Goal: Task Accomplishment & Management: Manage account settings

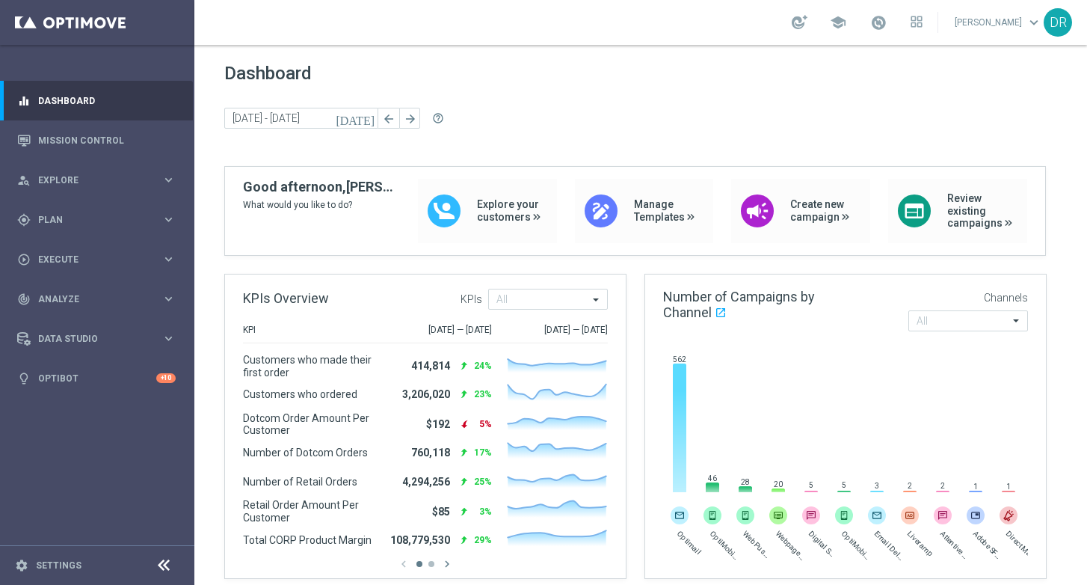
click at [536, 85] on div "Dashboard [DATE] [DATE] - [DATE] arrow_back arrow_forward help_outline" at bounding box center [640, 114] width 833 height 103
click at [85, 179] on span "Explore" at bounding box center [99, 180] width 123 height 9
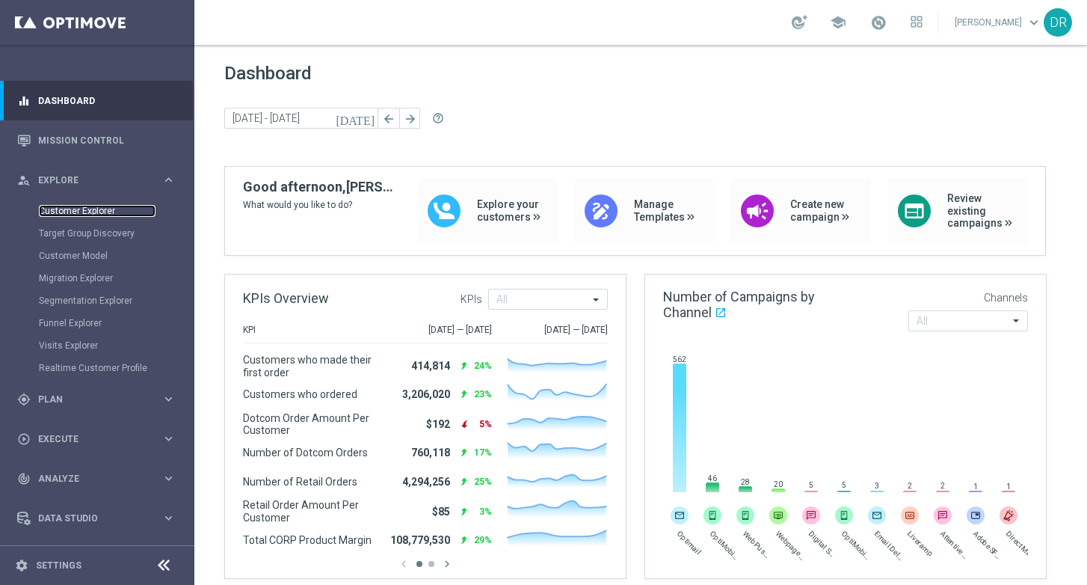
click at [87, 206] on link "Customer Explorer" at bounding box center [97, 211] width 117 height 12
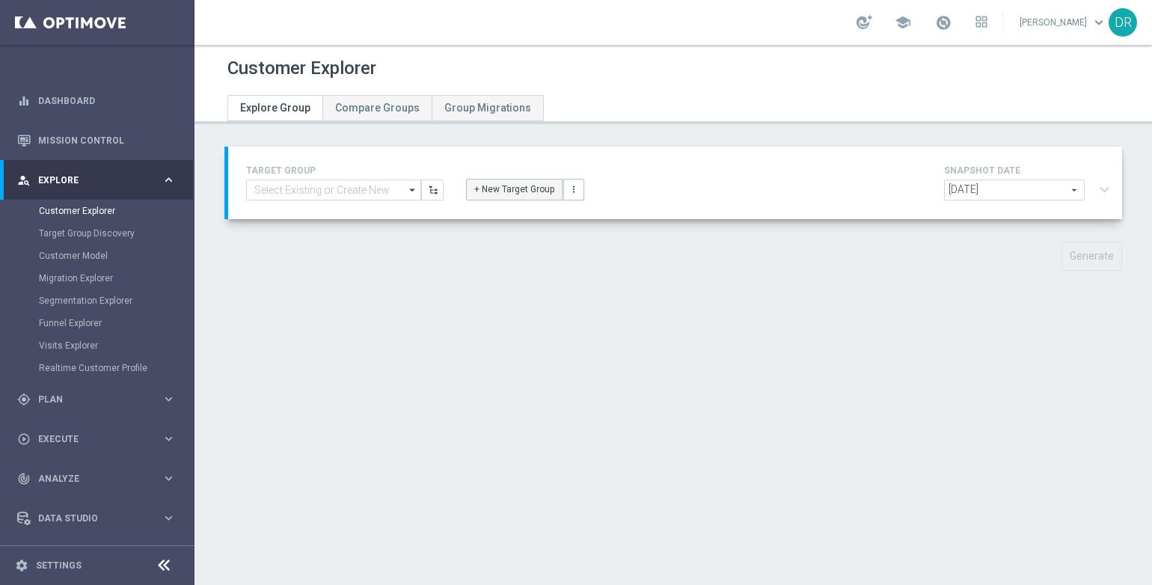
click at [515, 193] on button "+ New Target Group" at bounding box center [514, 189] width 96 height 21
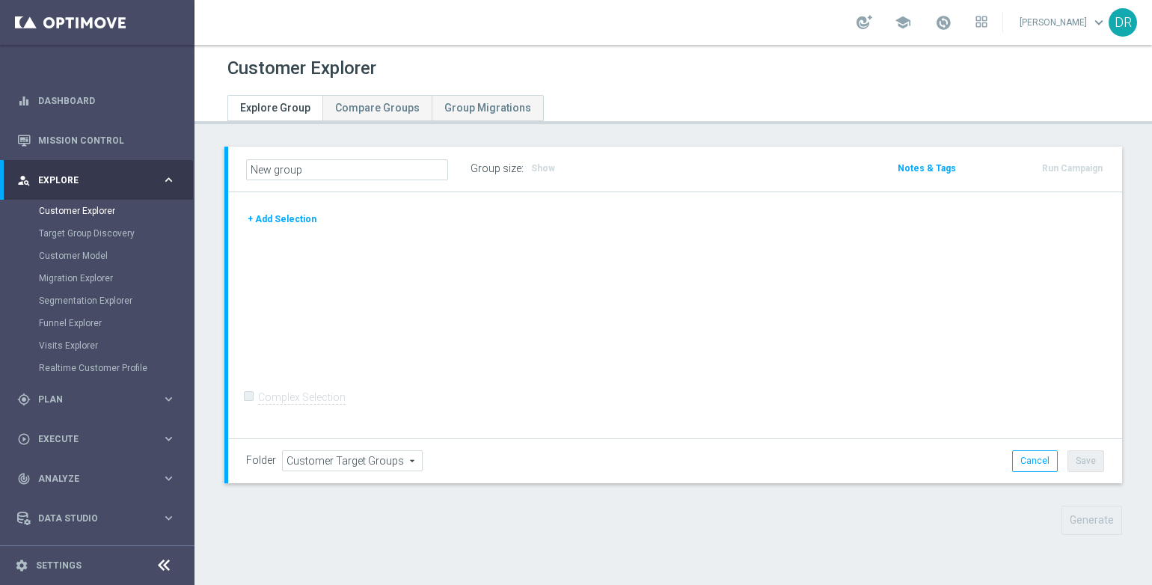
click at [284, 212] on button "+ Add Selection" at bounding box center [282, 219] width 72 height 16
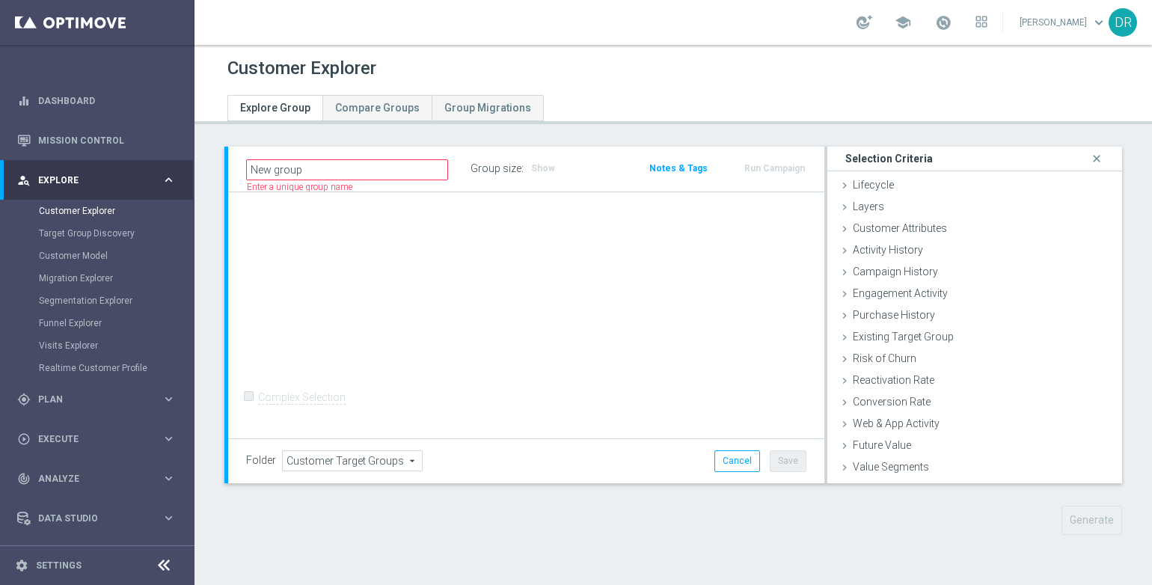
click at [876, 232] on span "Customer Attributes" at bounding box center [899, 228] width 94 height 12
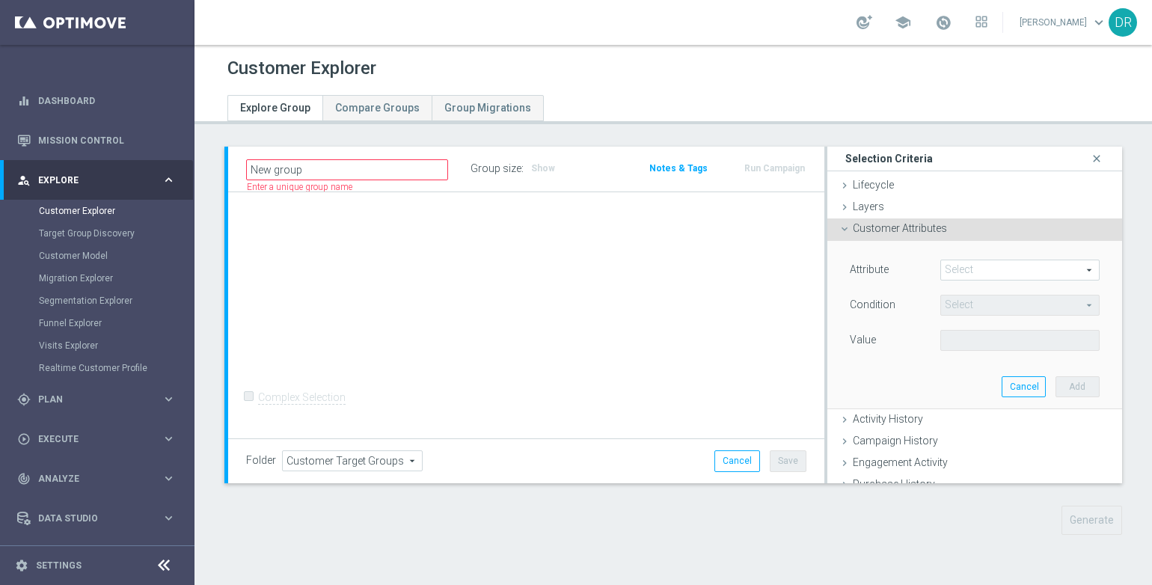
click at [958, 266] on span at bounding box center [1020, 269] width 158 height 19
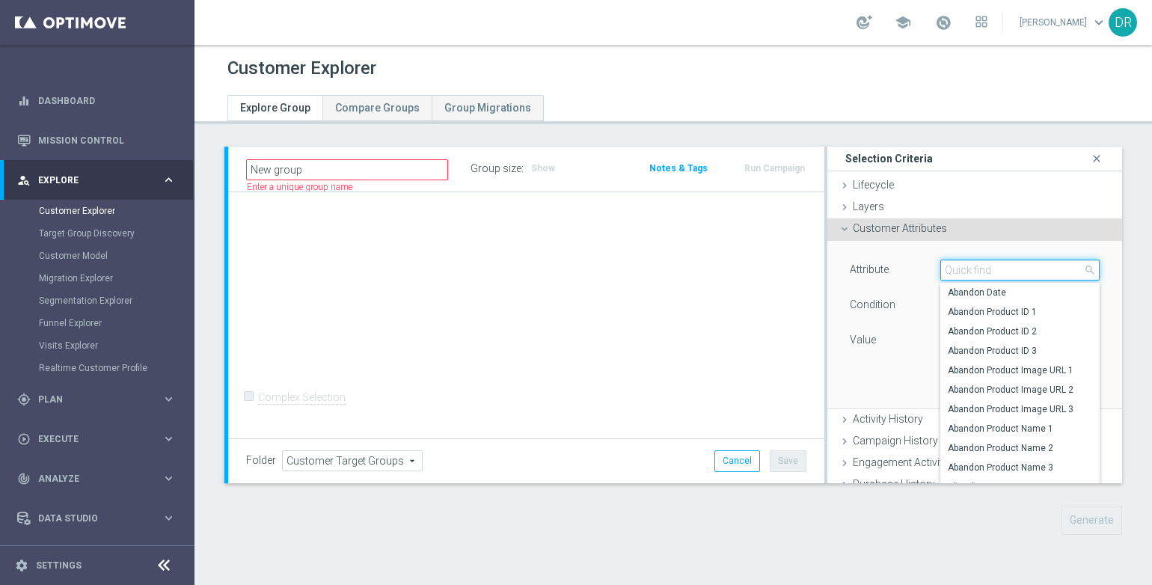
click at [955, 274] on input "search" at bounding box center [1019, 269] width 159 height 21
type input "ocp"
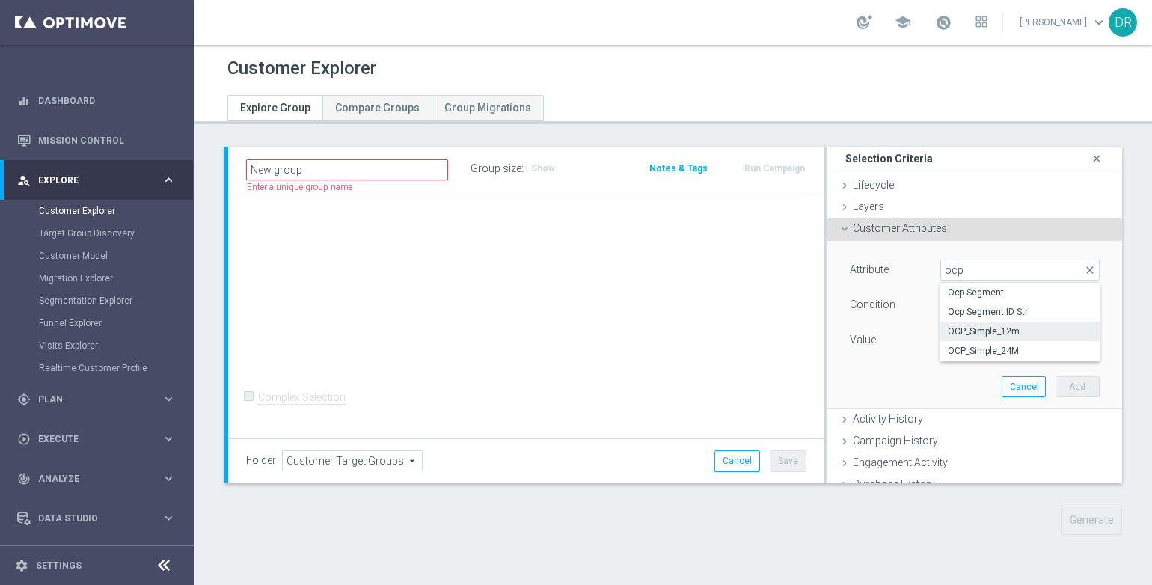
click at [985, 331] on span "OCP_Simple_12m" at bounding box center [1019, 331] width 144 height 12
type input "OCP_Simple_12m"
type input "Equals"
click at [989, 304] on span "Equals" at bounding box center [1020, 304] width 158 height 19
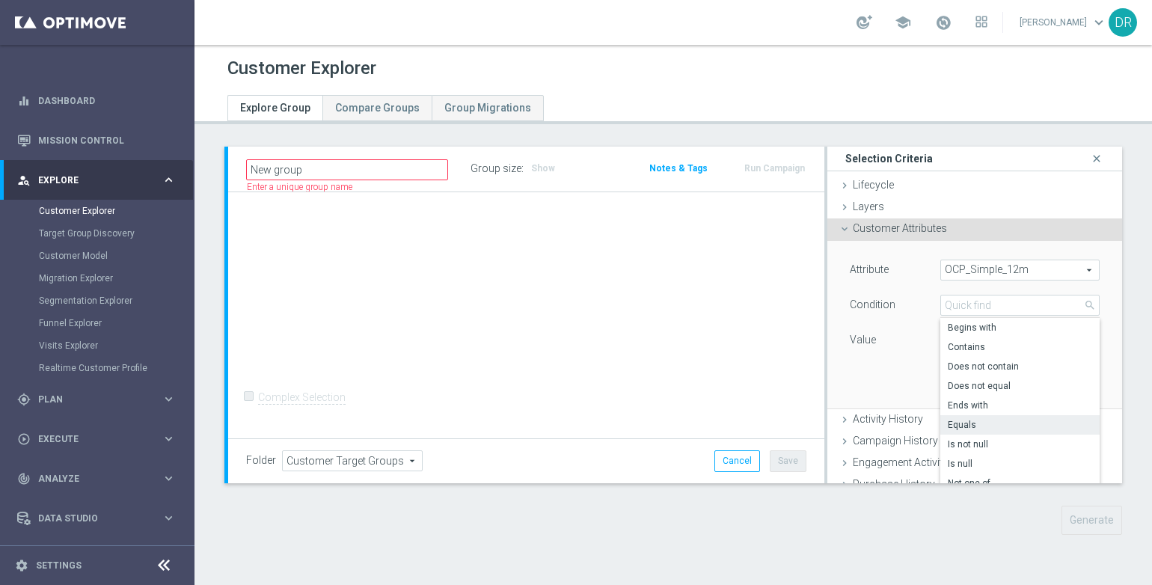
click at [906, 317] on div "Condition" at bounding box center [883, 307] width 90 height 24
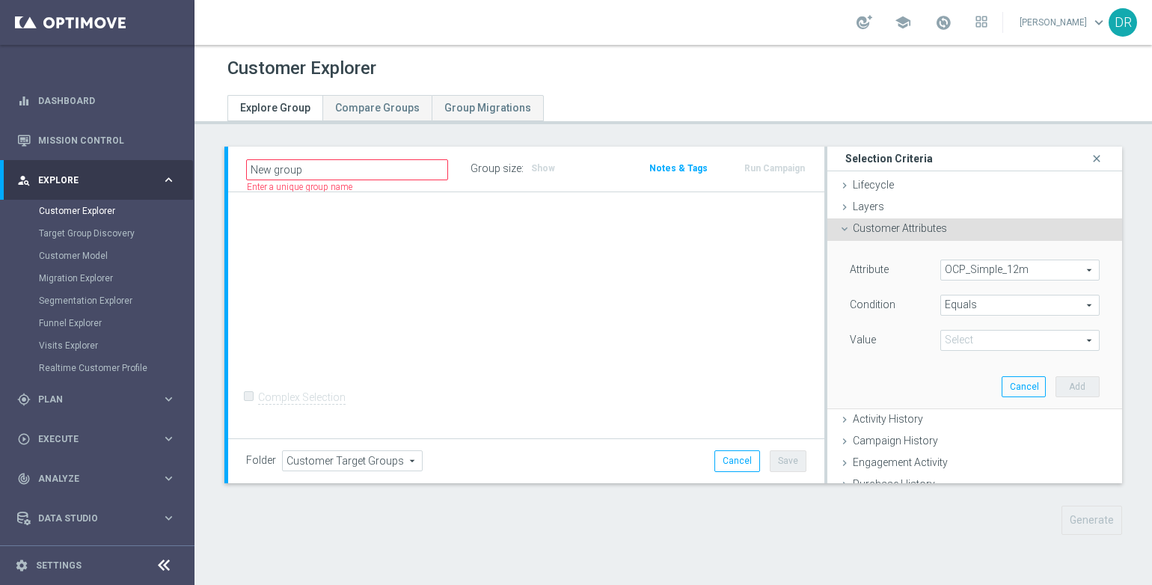
click at [999, 343] on span at bounding box center [1020, 340] width 158 height 19
click at [897, 335] on div "Value" at bounding box center [883, 342] width 90 height 24
click at [1024, 274] on span "OCP_Simple_12m" at bounding box center [1020, 269] width 158 height 19
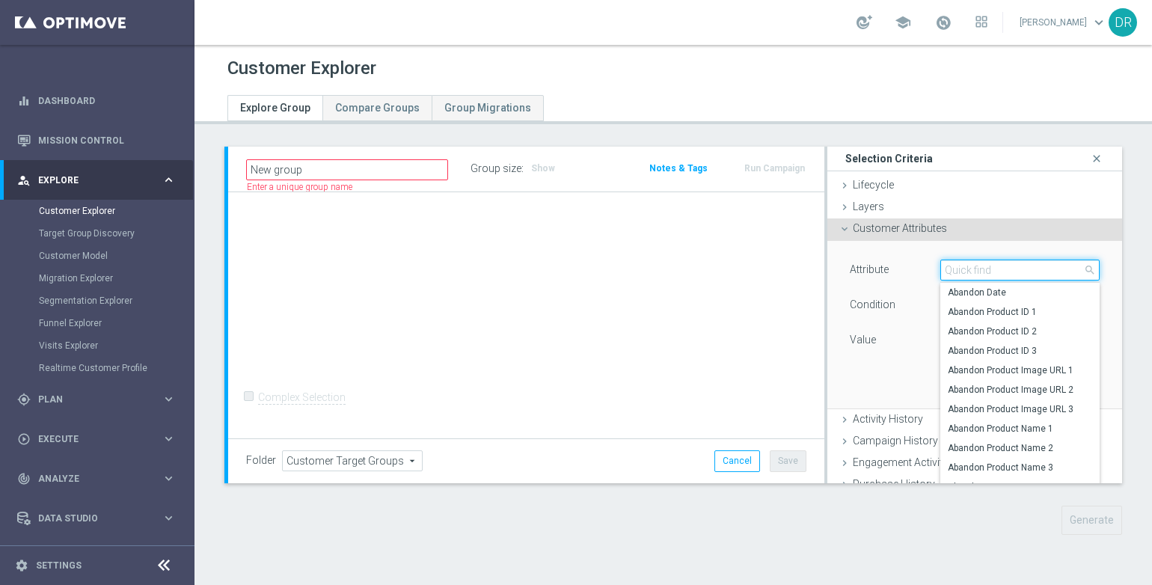
click at [1016, 273] on input "search" at bounding box center [1019, 269] width 159 height 21
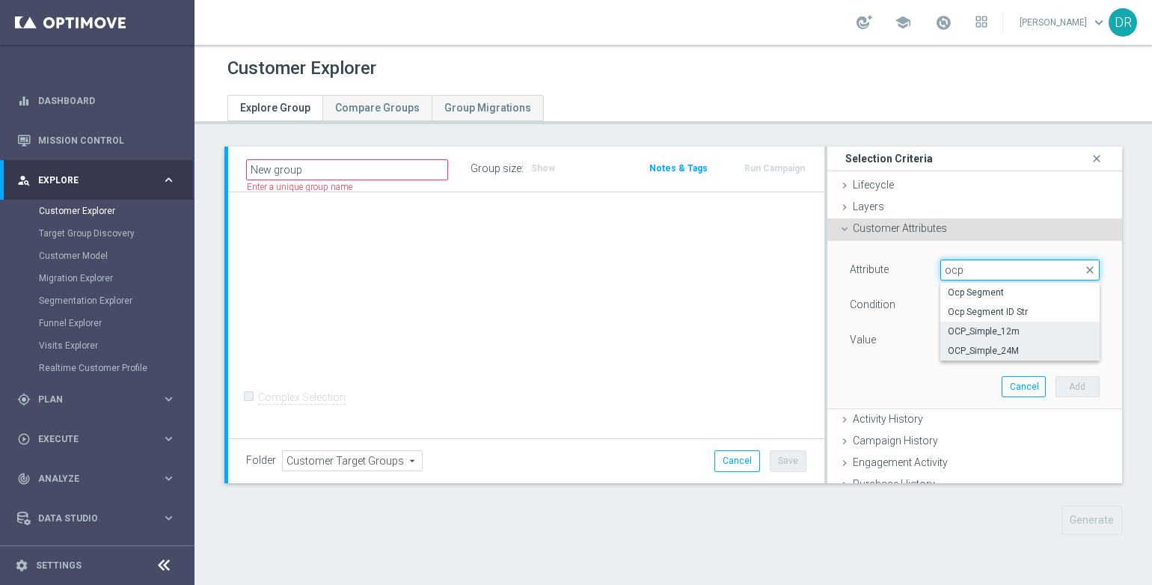
type input "ocp"
click at [1013, 342] on label "OCP_Simple_24M" at bounding box center [1019, 350] width 159 height 19
type input "OCP_Simple_24M"
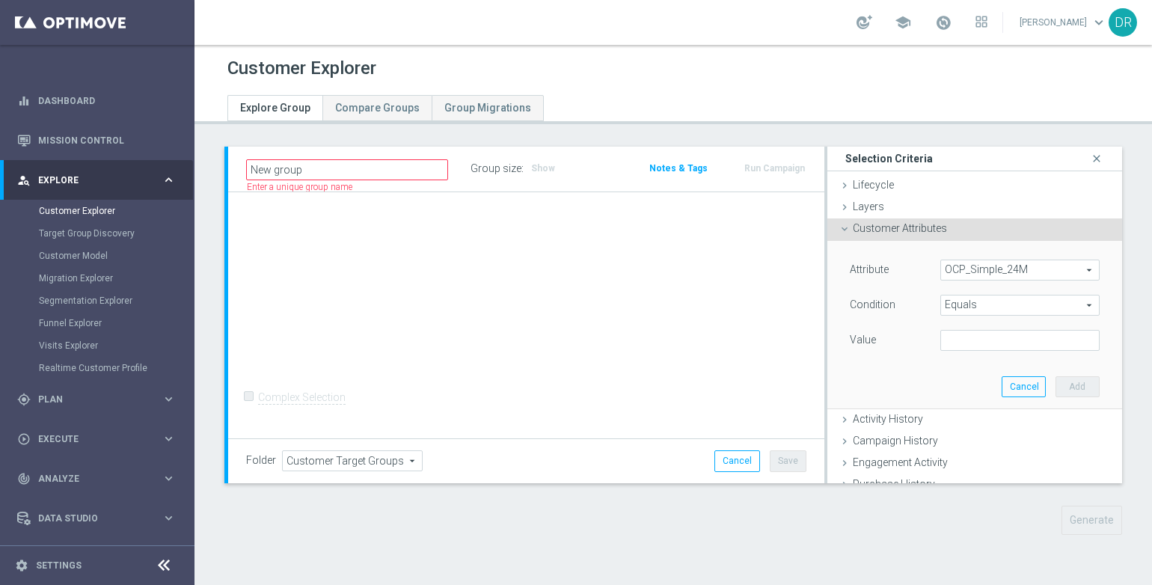
click at [906, 340] on div "Value" at bounding box center [883, 342] width 90 height 24
click at [903, 309] on div "Condition" at bounding box center [883, 307] width 90 height 24
click at [988, 344] on input "text" at bounding box center [1019, 340] width 159 height 21
click at [906, 314] on div "Condition" at bounding box center [883, 307] width 90 height 24
click at [970, 334] on input "text" at bounding box center [1019, 340] width 159 height 21
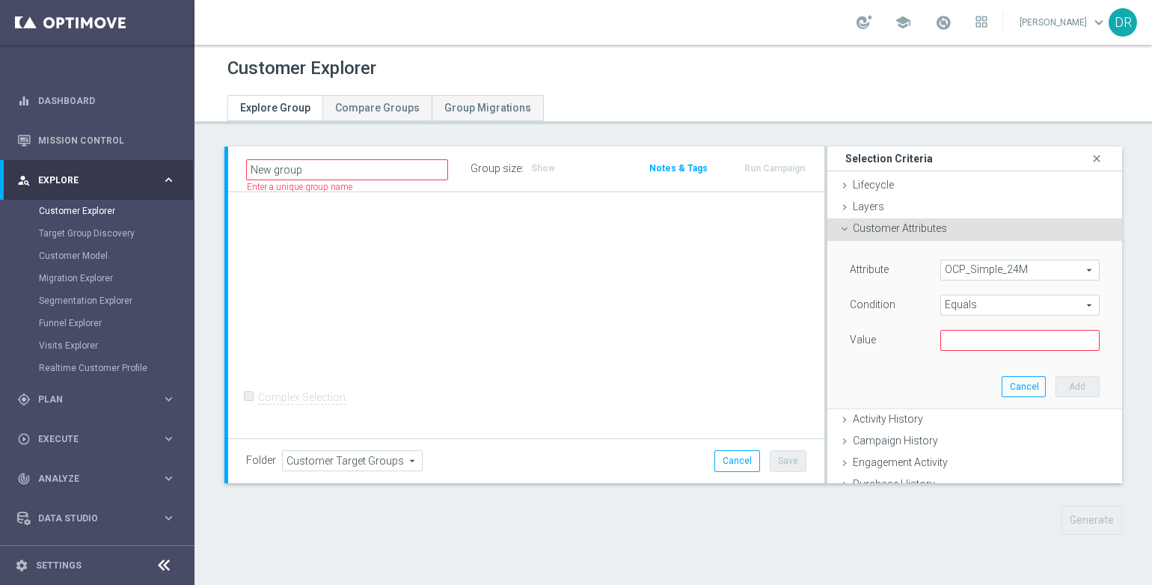
click at [876, 365] on div "Attribute OCP_Simple_24M OCP_Simple_24M arrow_drop_down search Condition Equals…" at bounding box center [974, 325] width 272 height 168
click at [887, 377] on div "Attribute OCP_Simple_24M OCP_Simple_24M arrow_drop_down search Condition Equals…" at bounding box center [974, 325] width 272 height 168
click at [1076, 340] on input "text" at bounding box center [1019, 340] width 159 height 21
click at [1084, 337] on div at bounding box center [1020, 340] width 182 height 21
click at [859, 399] on div "Attribute OCP_Simple_24M OCP_Simple_24M arrow_drop_down search Condition Equals…" at bounding box center [974, 325] width 272 height 168
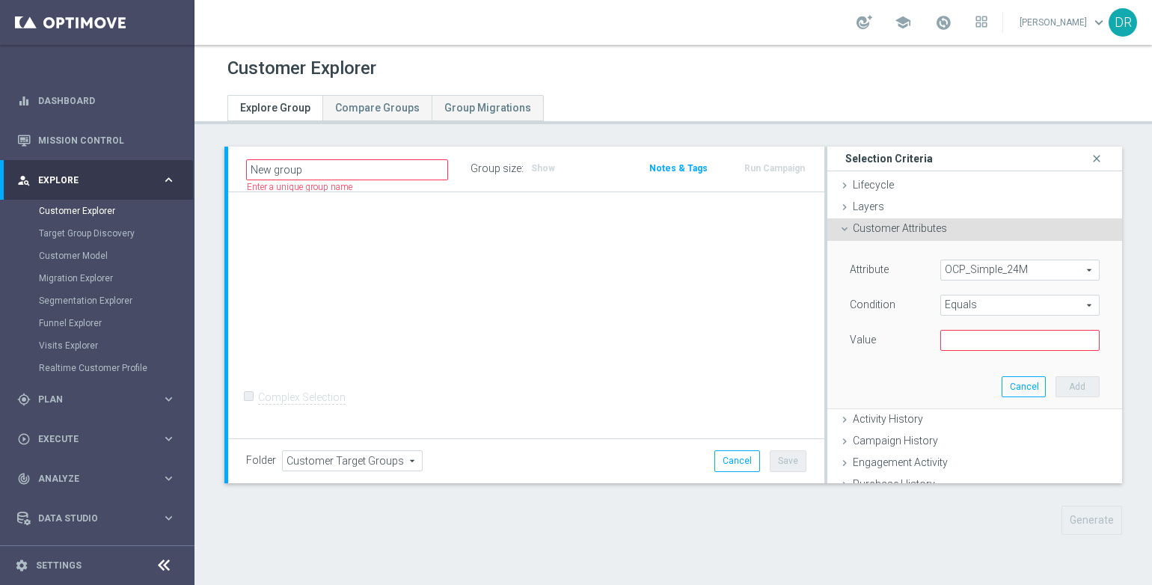
click at [930, 78] on div "Customer Explorer" at bounding box center [672, 68] width 891 height 29
click at [987, 17] on icon at bounding box center [981, 22] width 12 height 12
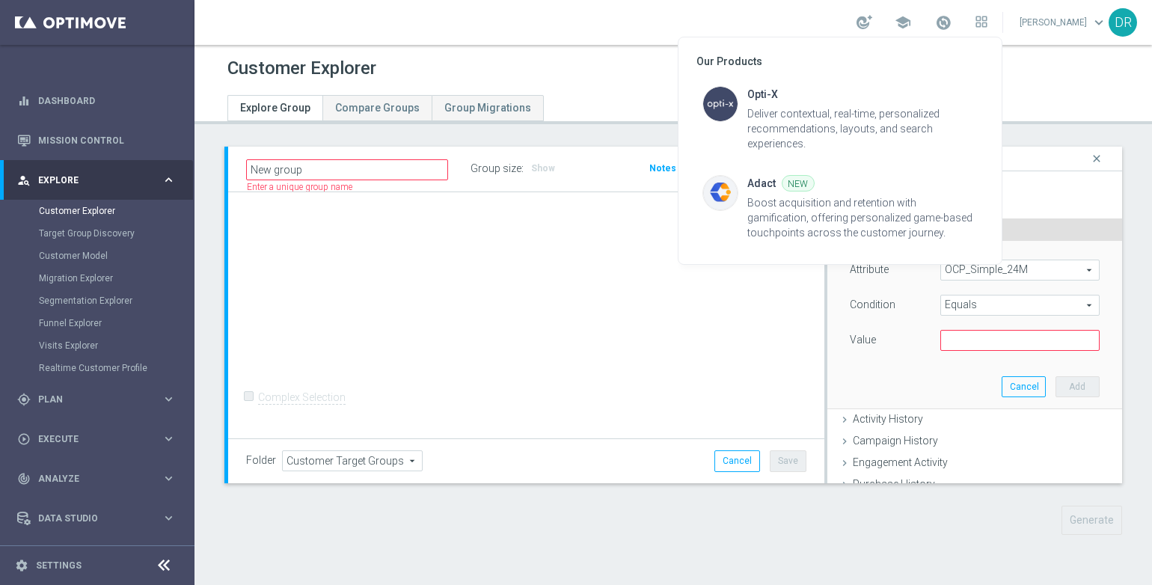
click at [1013, 101] on div at bounding box center [576, 292] width 1152 height 585
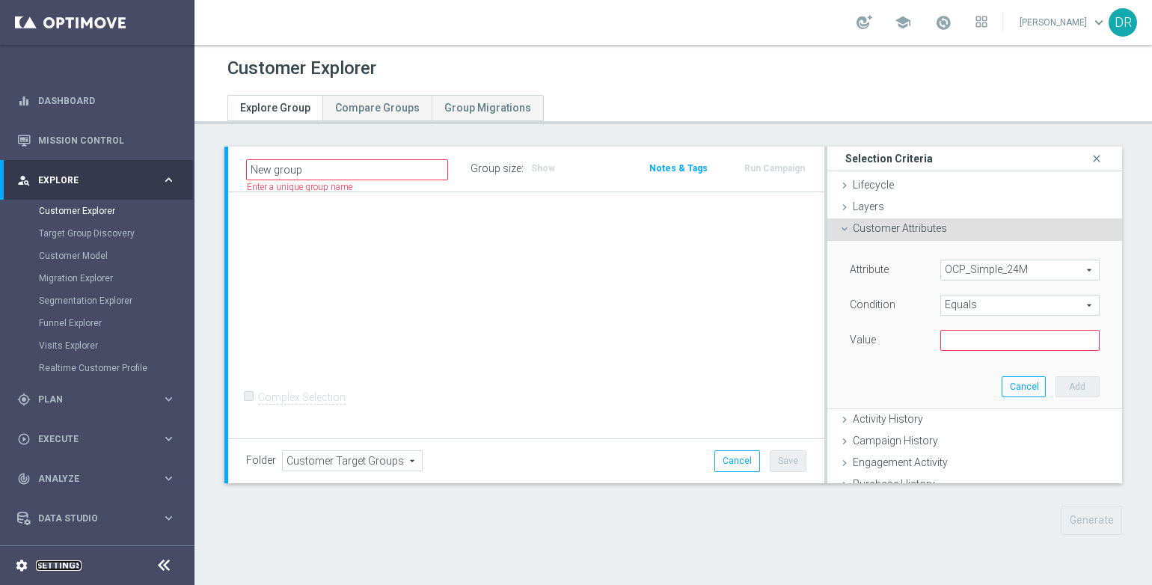
click at [46, 563] on link "Settings" at bounding box center [59, 565] width 46 height 9
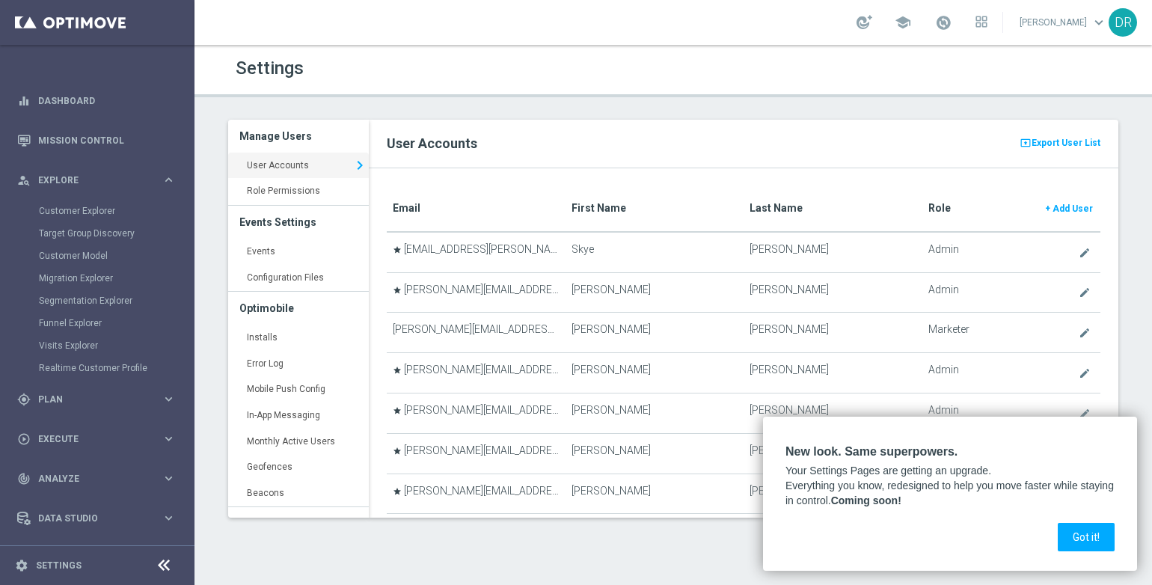
click at [608, 155] on div "present_to_all Export User List User Accounts" at bounding box center [743, 144] width 749 height 49
click at [1087, 543] on button "Got it!" at bounding box center [1085, 537] width 57 height 28
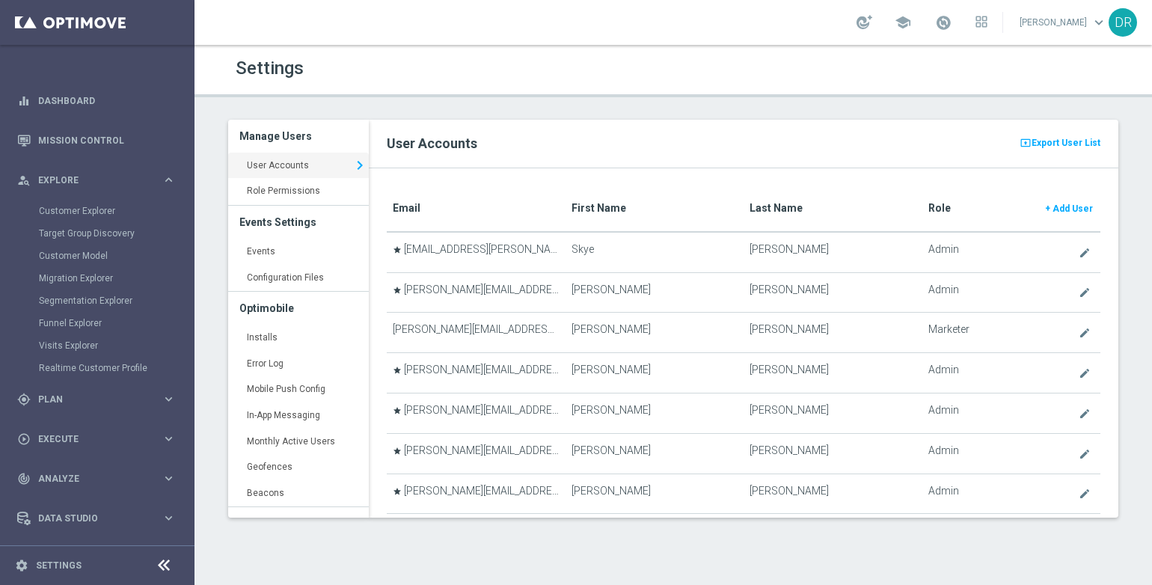
click at [476, 76] on h1 "Settings" at bounding box center [449, 69] width 426 height 22
click at [46, 569] on link "Settings" at bounding box center [59, 565] width 46 height 9
click at [19, 564] on icon "settings" at bounding box center [21, 565] width 13 height 13
click at [279, 279] on link "Configuration Files keyboard_arrow_right" at bounding box center [298, 278] width 141 height 27
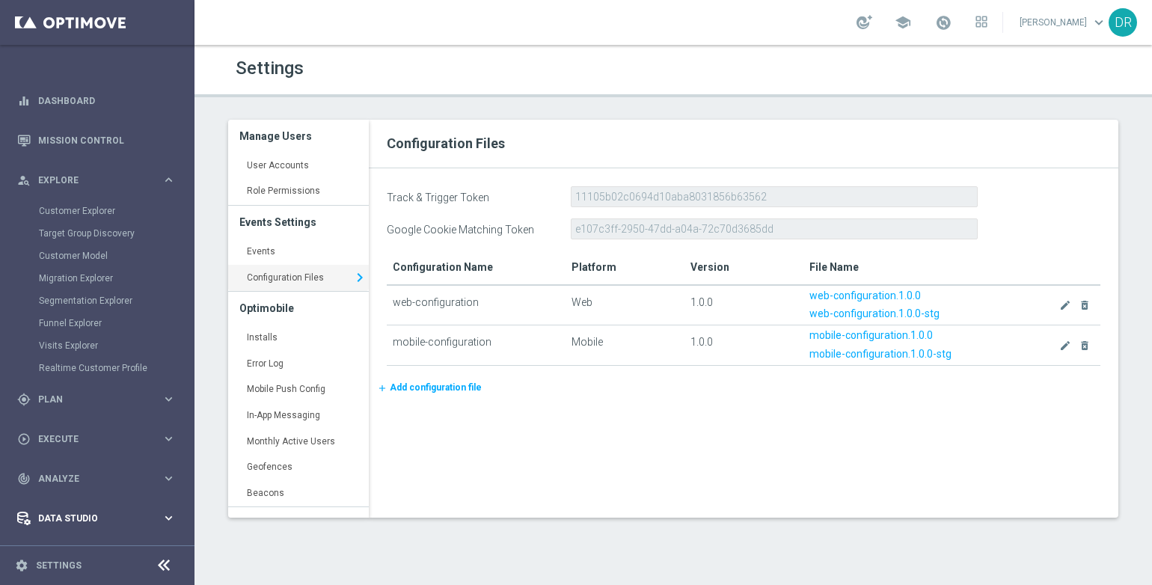
click at [170, 517] on icon "keyboard_arrow_right" at bounding box center [169, 518] width 14 height 14
